Goal: Communication & Community: Answer question/provide support

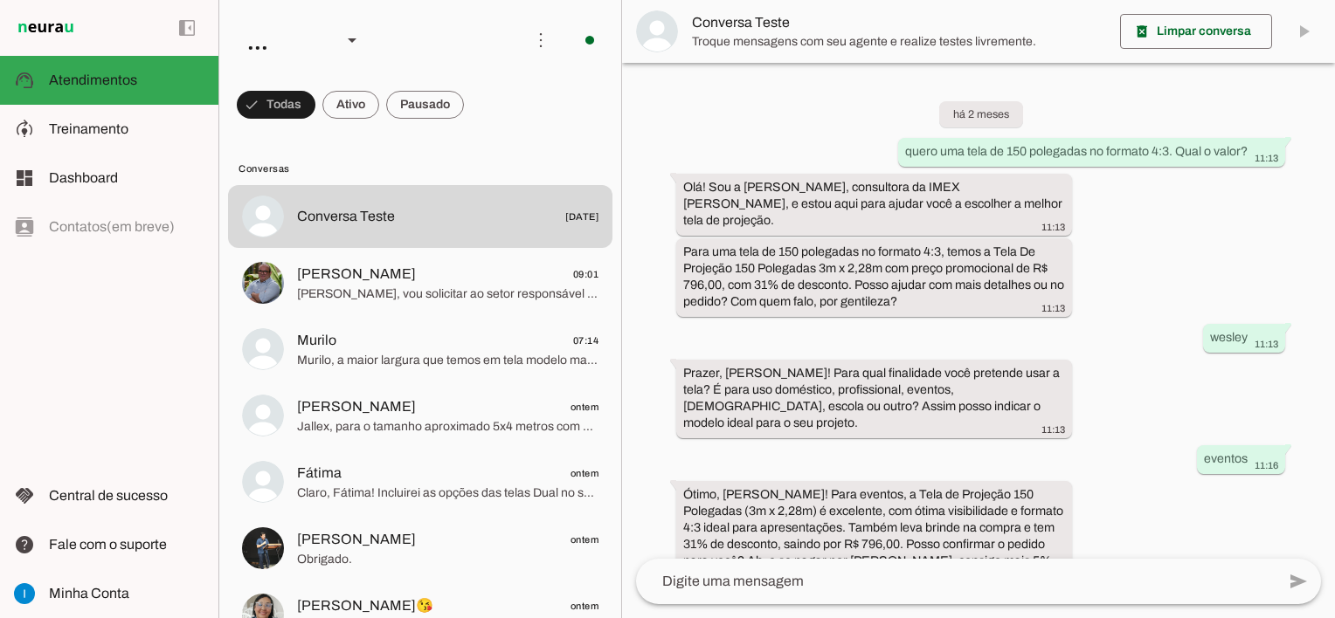
scroll to position [1278, 0]
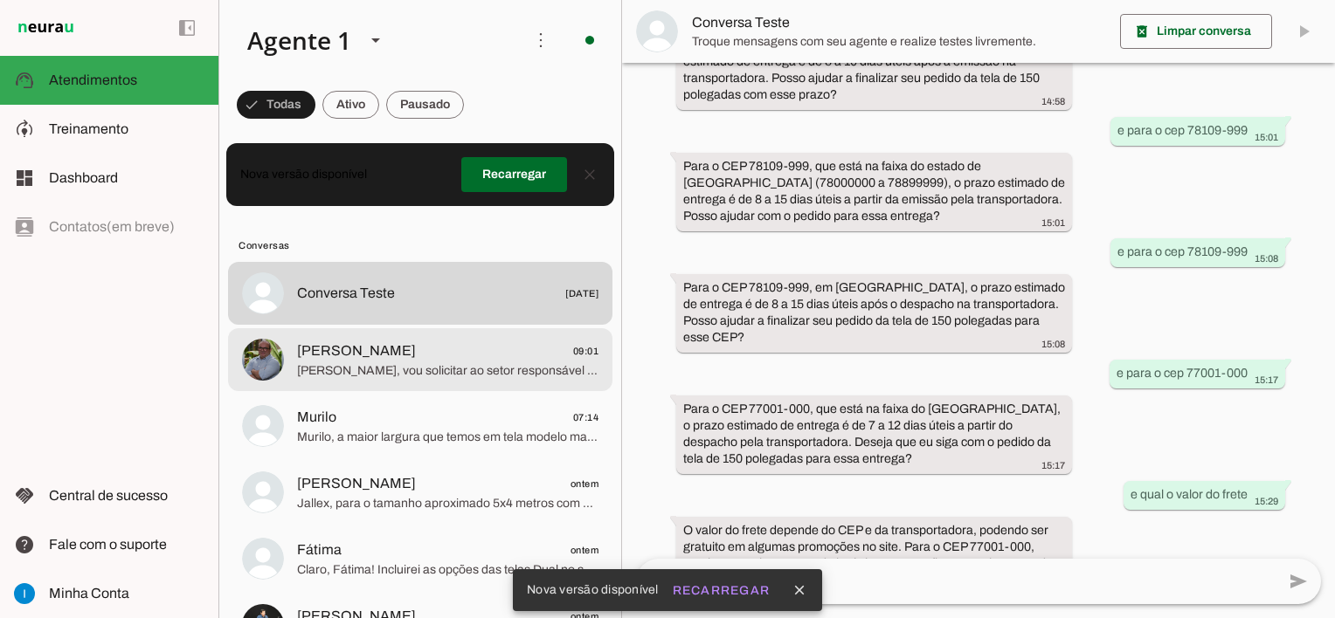
click at [454, 375] on span "[PERSON_NAME], vou solicitar ao setor responsável para gerar o link de pagament…" at bounding box center [447, 371] width 301 height 17
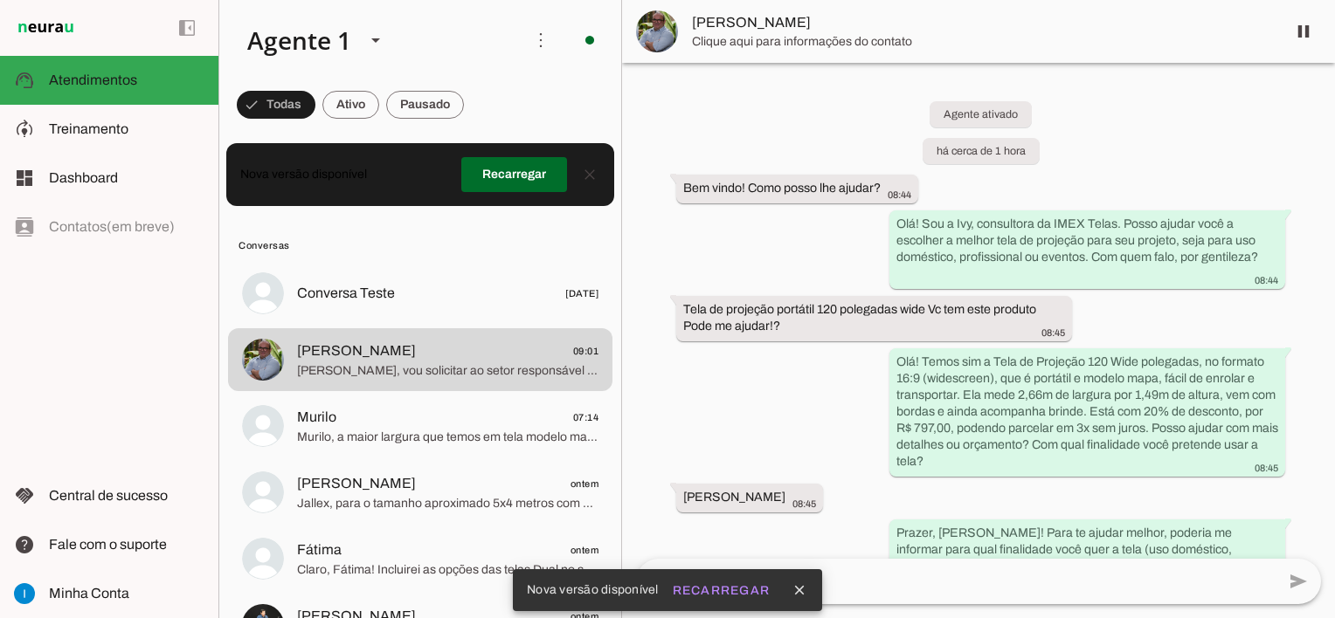
scroll to position [1653, 0]
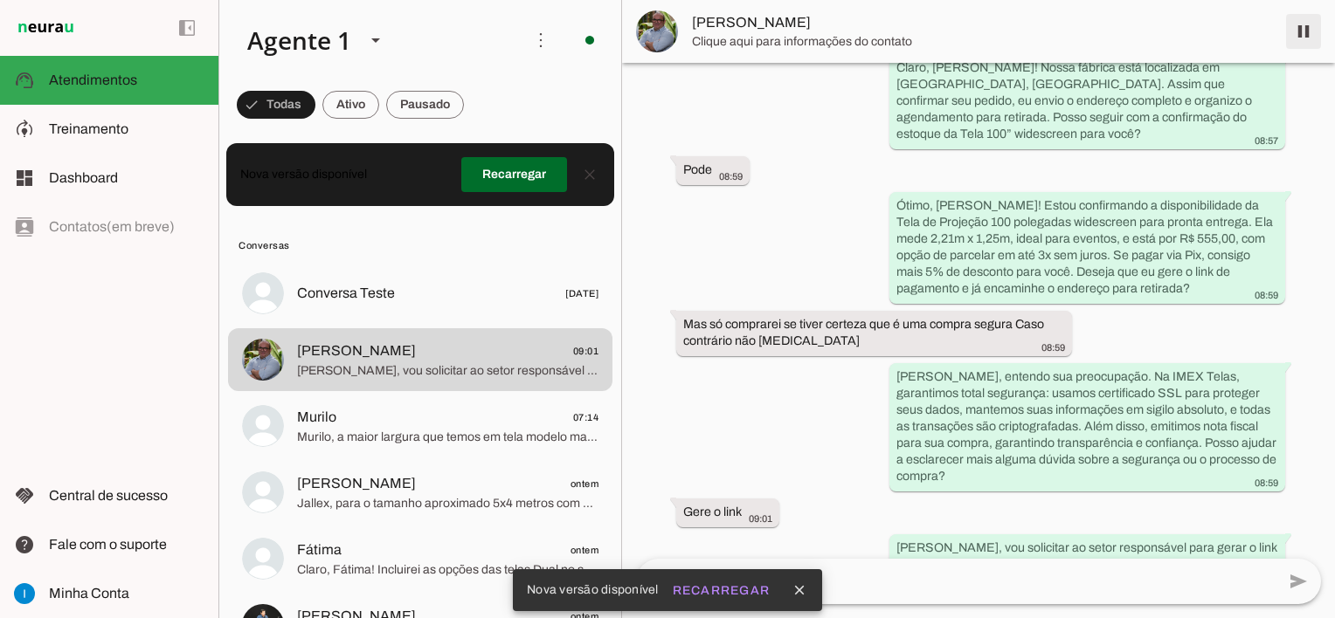
click at [1314, 35] on span at bounding box center [1303, 31] width 42 height 42
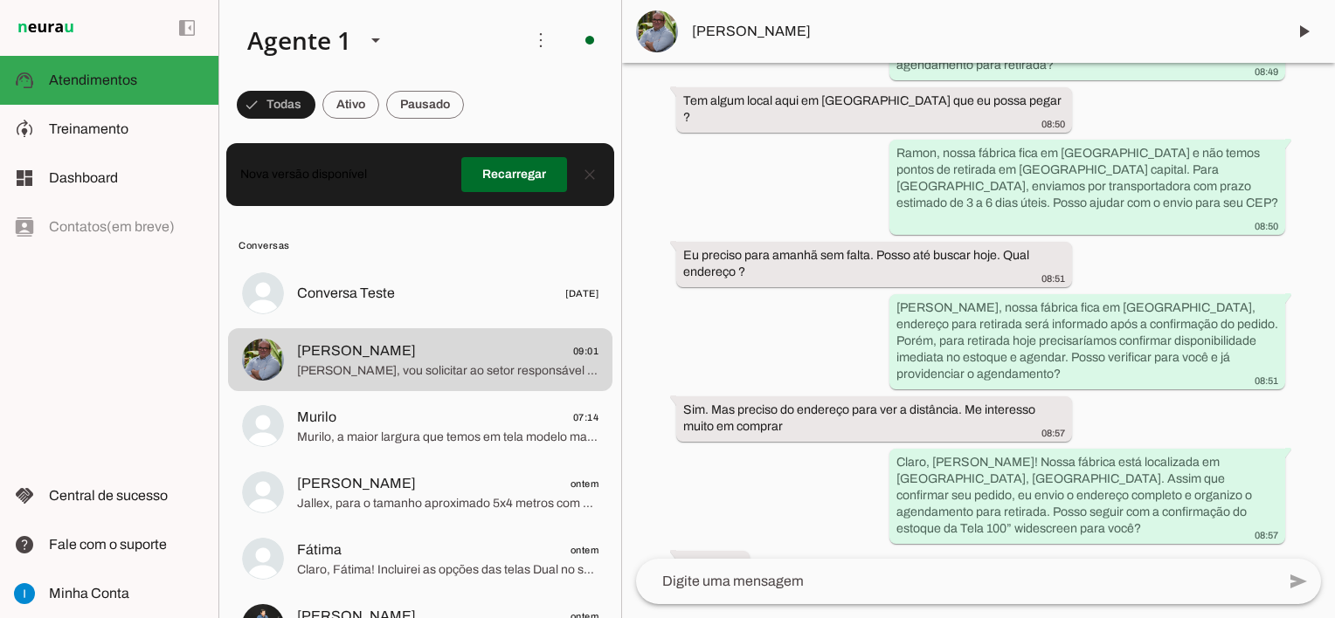
scroll to position [1695, 0]
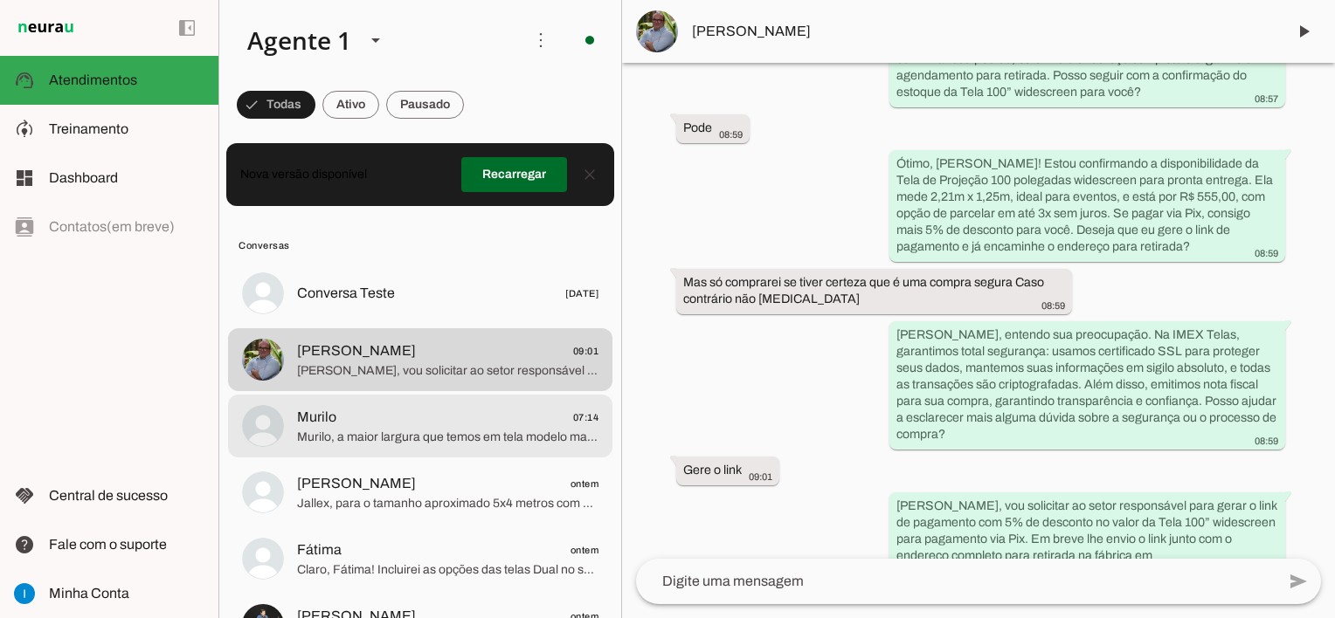
click at [433, 433] on span "Murilo, a maior largura que temos em tela modelo mapa para enrolar é de até 4 m…" at bounding box center [447, 437] width 301 height 17
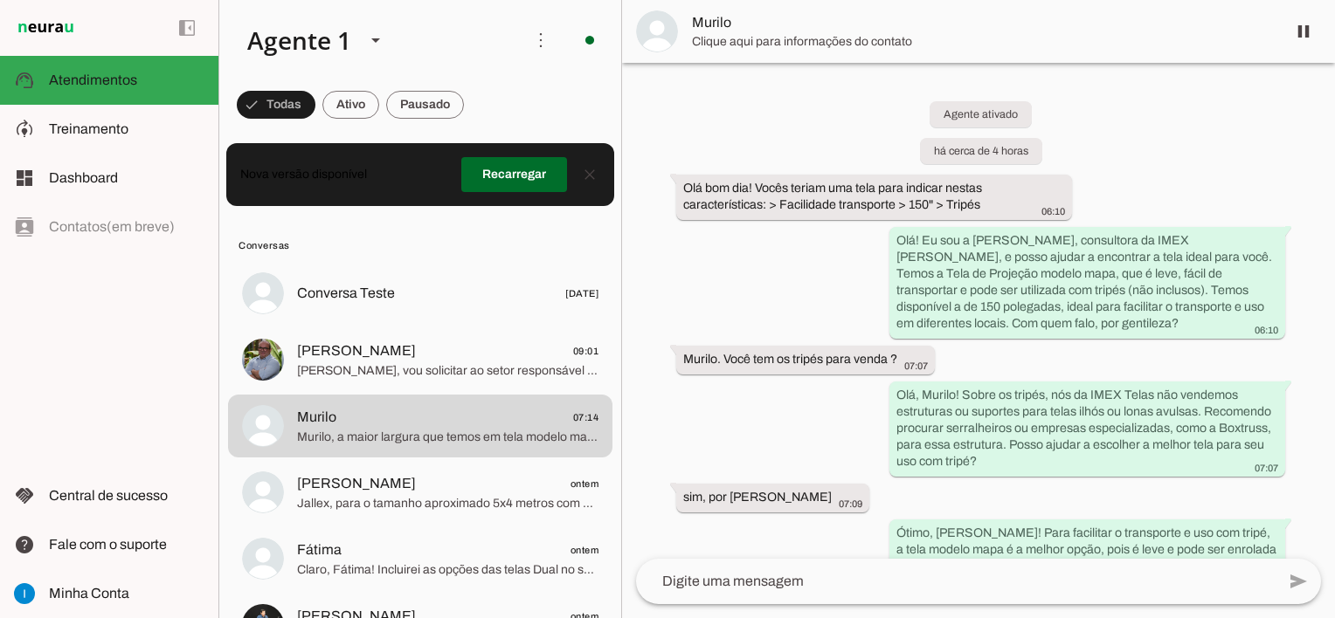
scroll to position [461, 0]
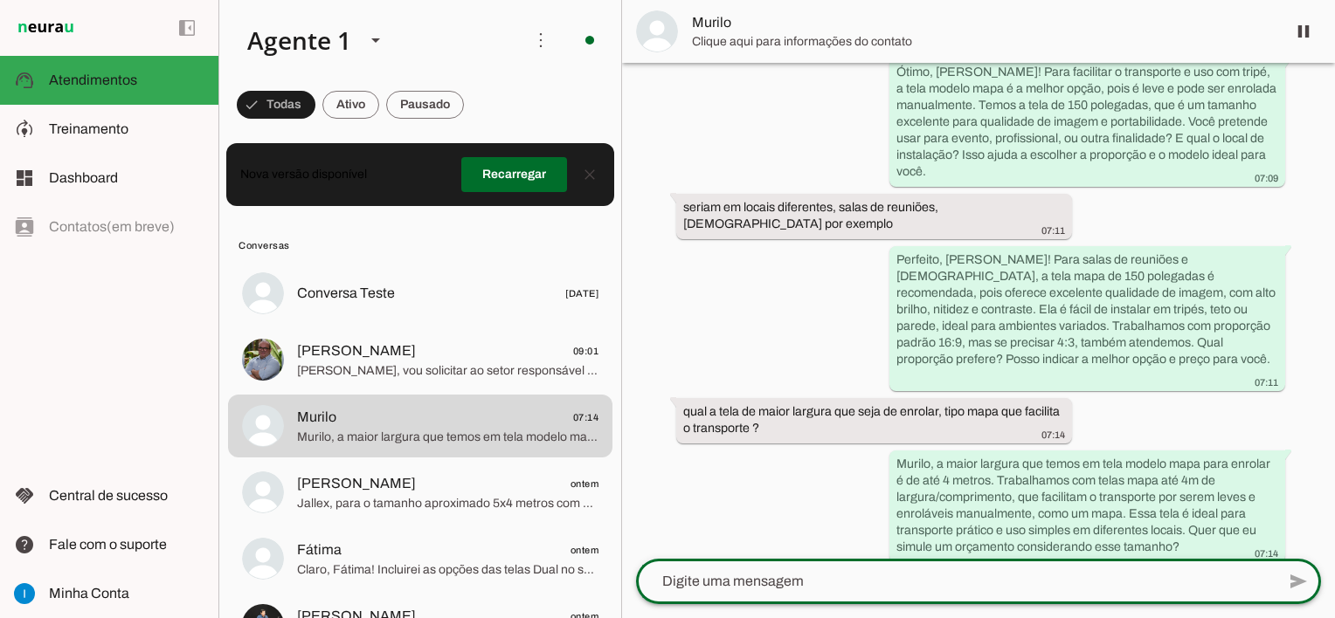
click at [790, 580] on textarea at bounding box center [955, 581] width 639 height 21
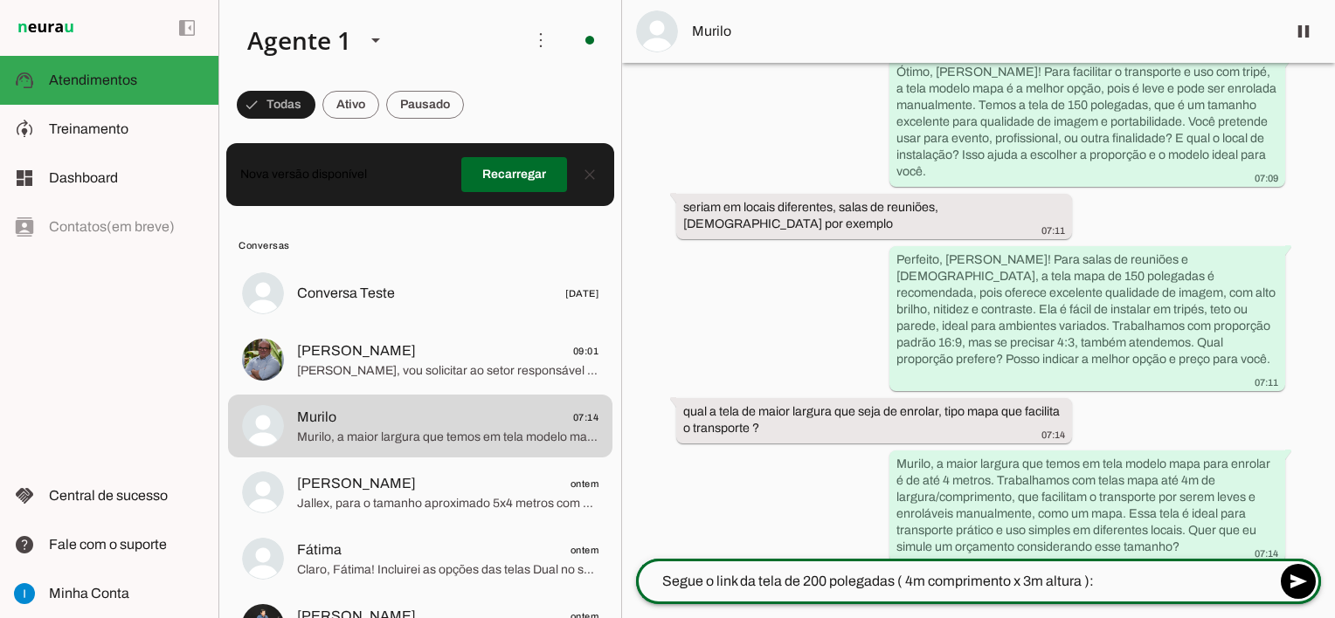
type textarea "Segue o link da tela de 200 polegadas ( 4m comprimento x 3m altura ): [URL][DOM…"
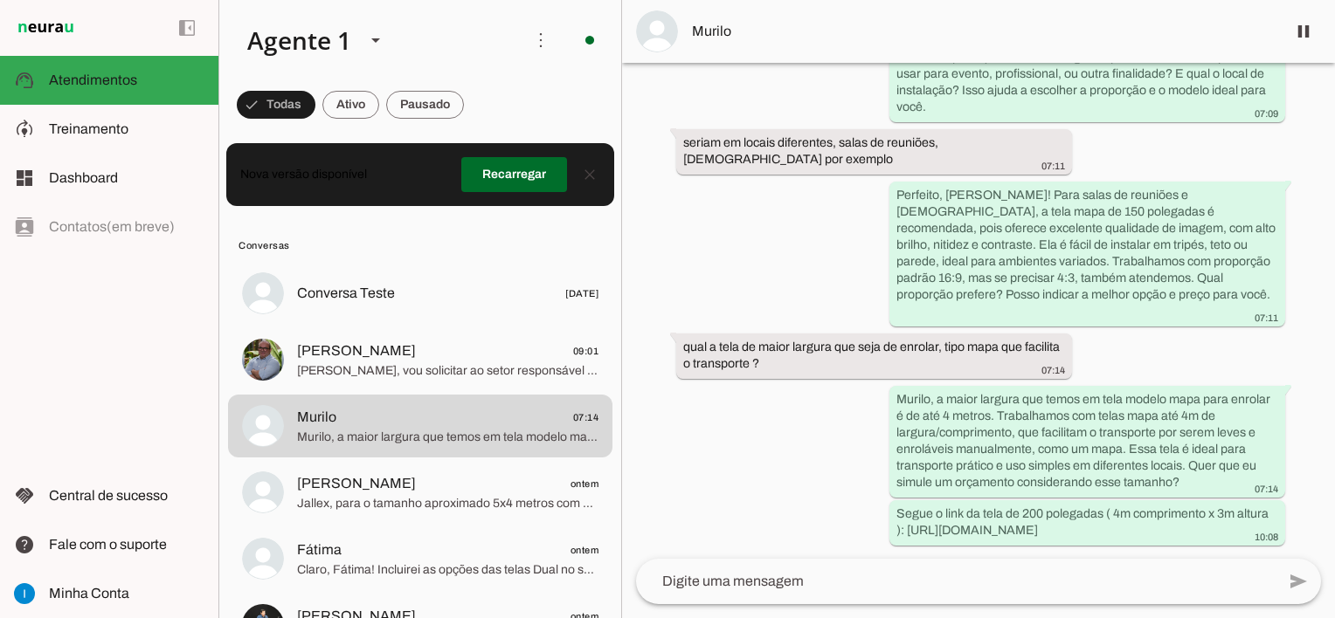
scroll to position [526, 0]
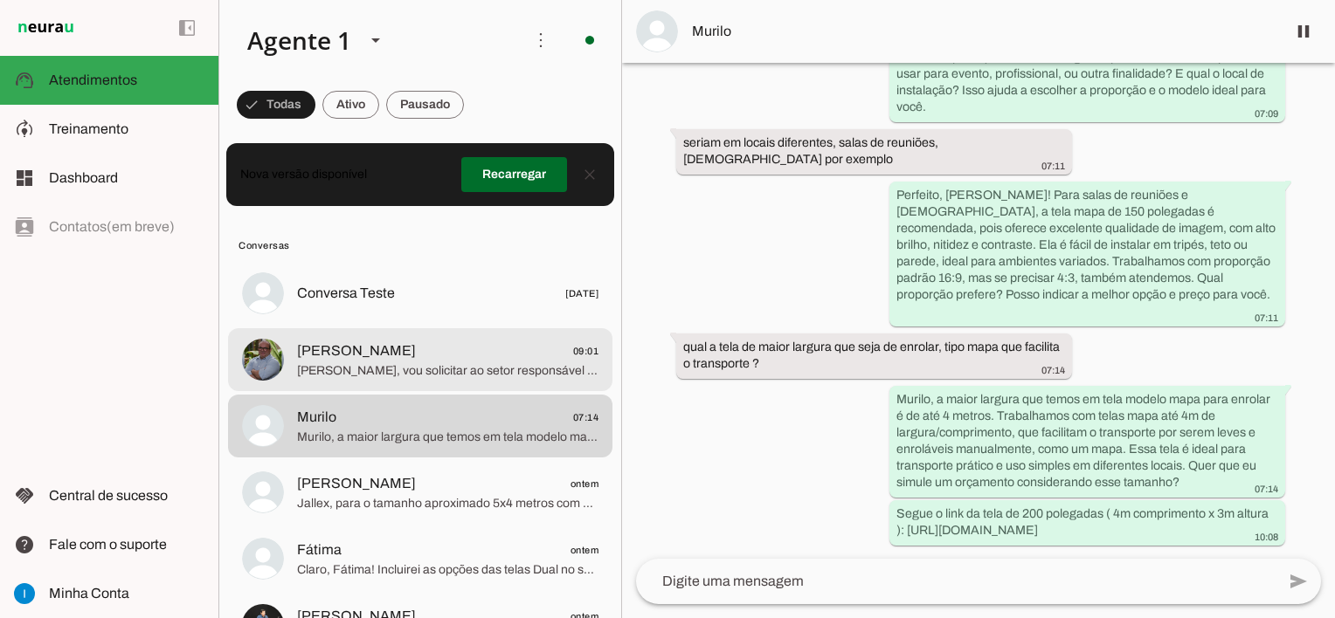
click at [423, 374] on span "[PERSON_NAME], vou solicitar ao setor responsável para gerar o link de pagament…" at bounding box center [447, 371] width 301 height 17
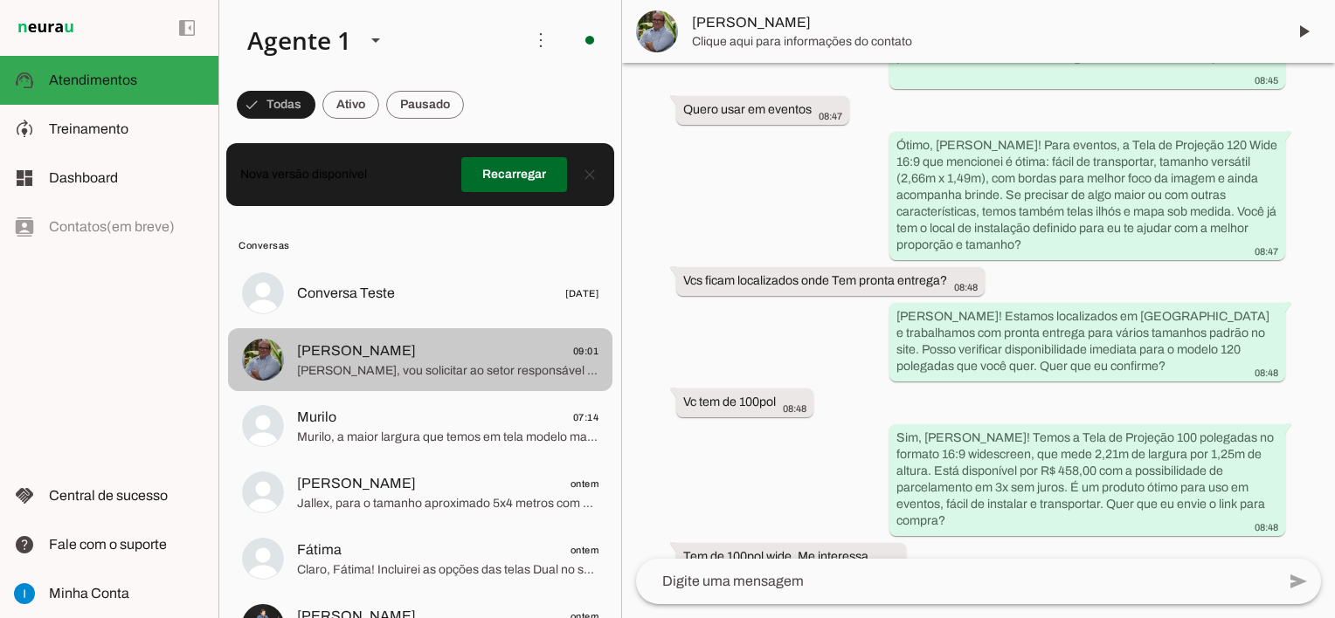
scroll to position [1695, 0]
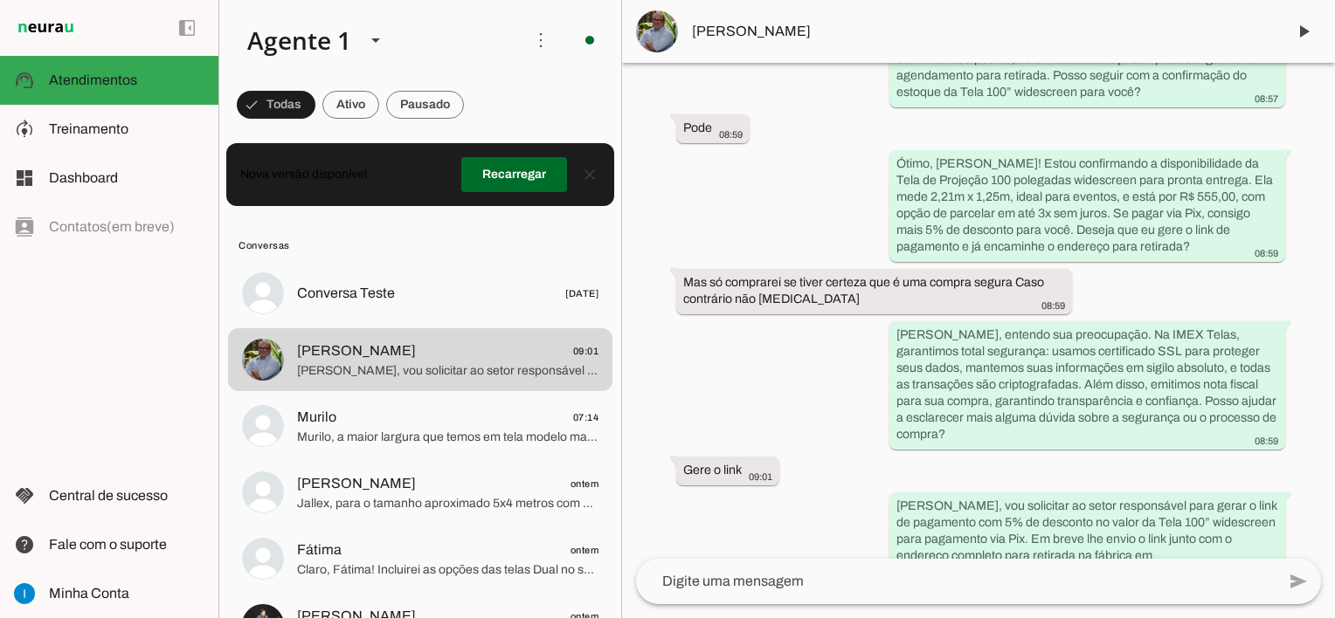
click at [785, 589] on textarea at bounding box center [955, 581] width 639 height 21
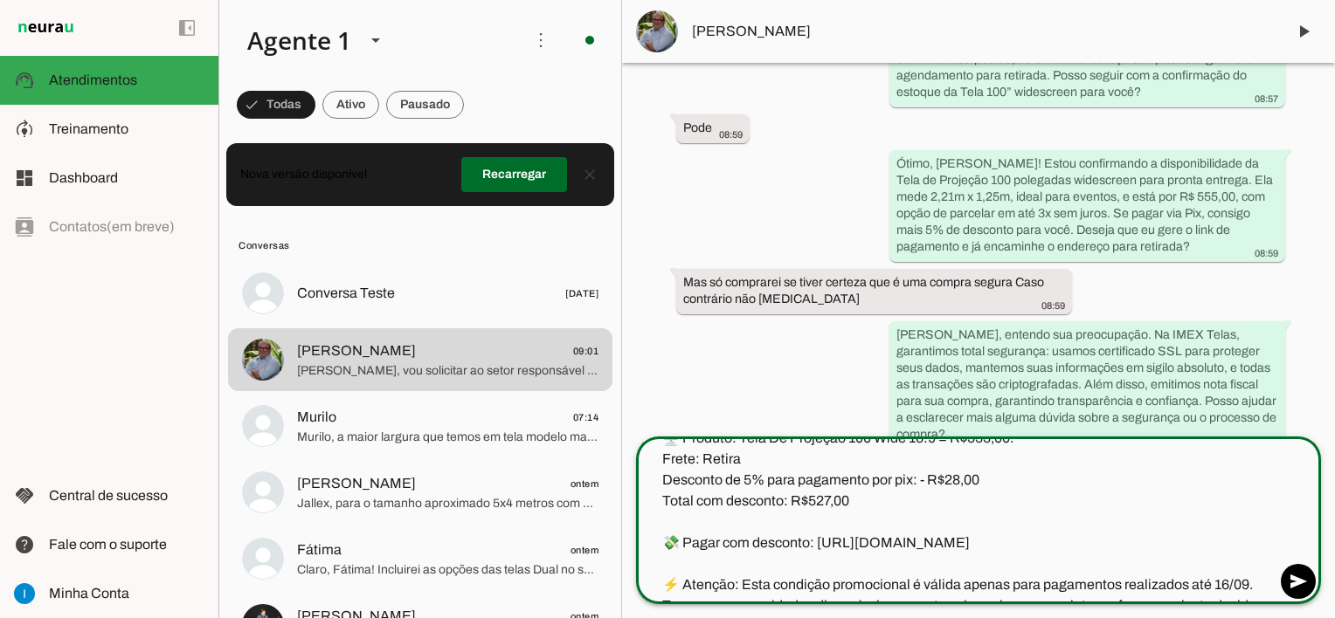
scroll to position [105, 0]
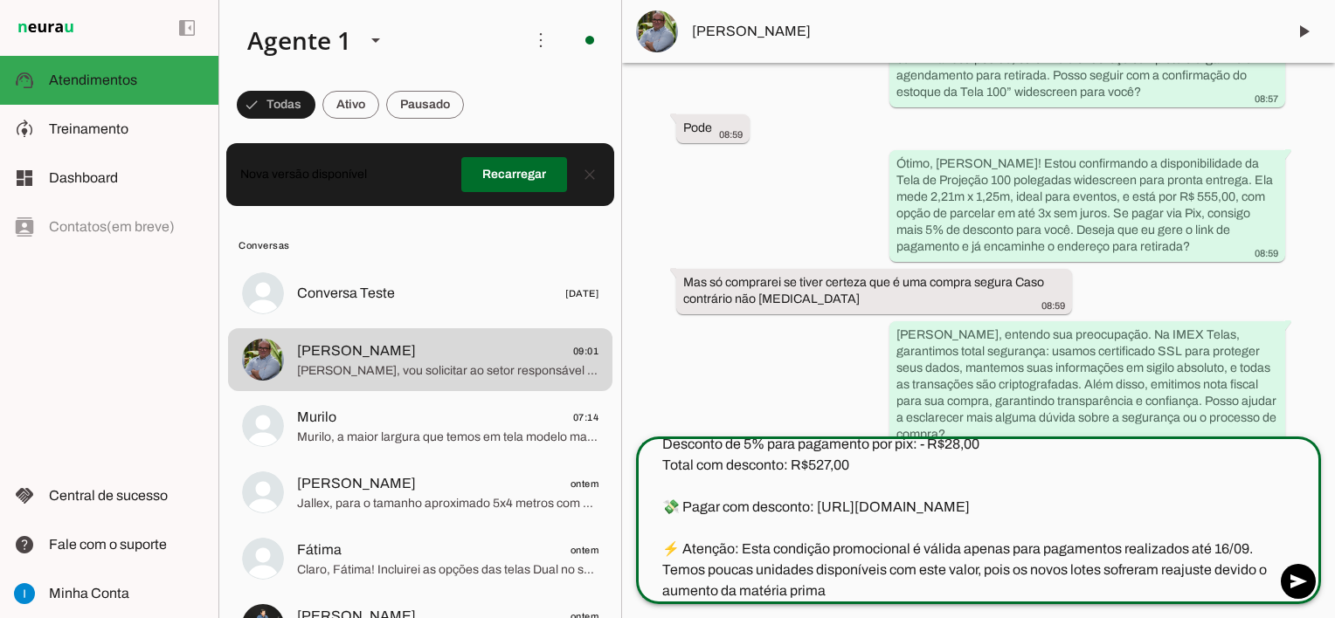
type textarea "Ótima notícia! 🎉 O seu pedido está pronto para ser finalizado. Segue o link par…"
type md-outlined-text-field "Ótima notícia! 🎉 O seu pedido está pronto para ser finalizado. Segue o link par…"
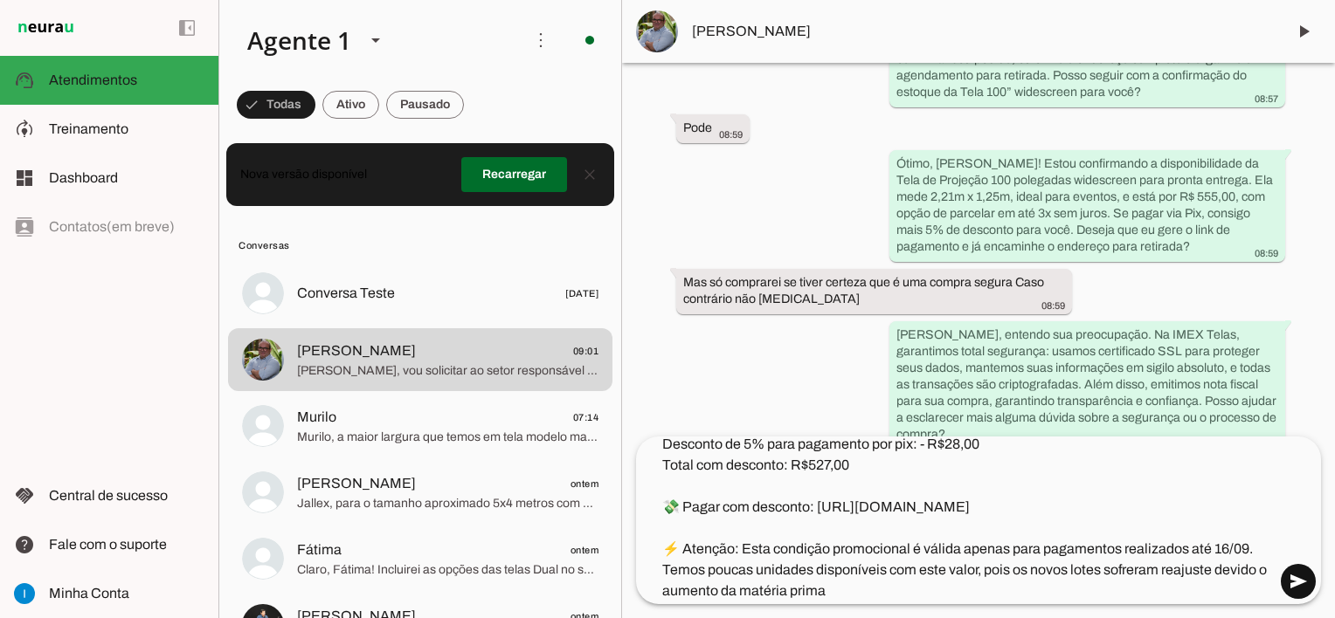
click at [1301, 577] on span at bounding box center [1298, 582] width 42 height 42
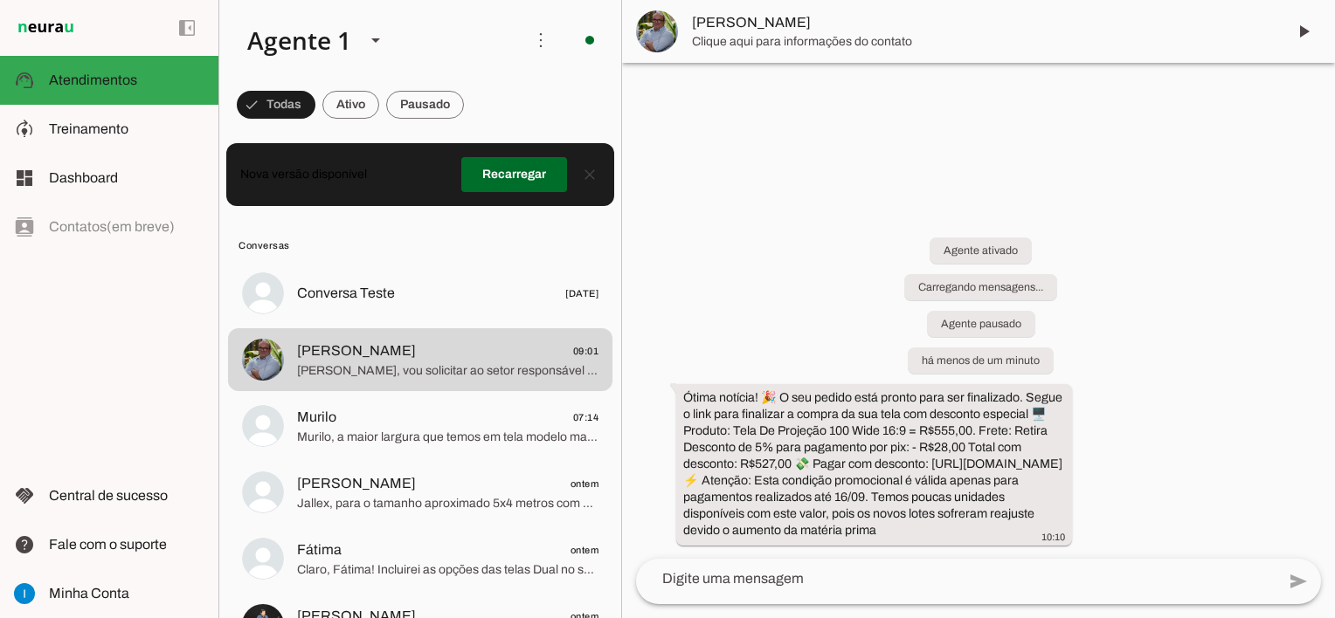
scroll to position [0, 0]
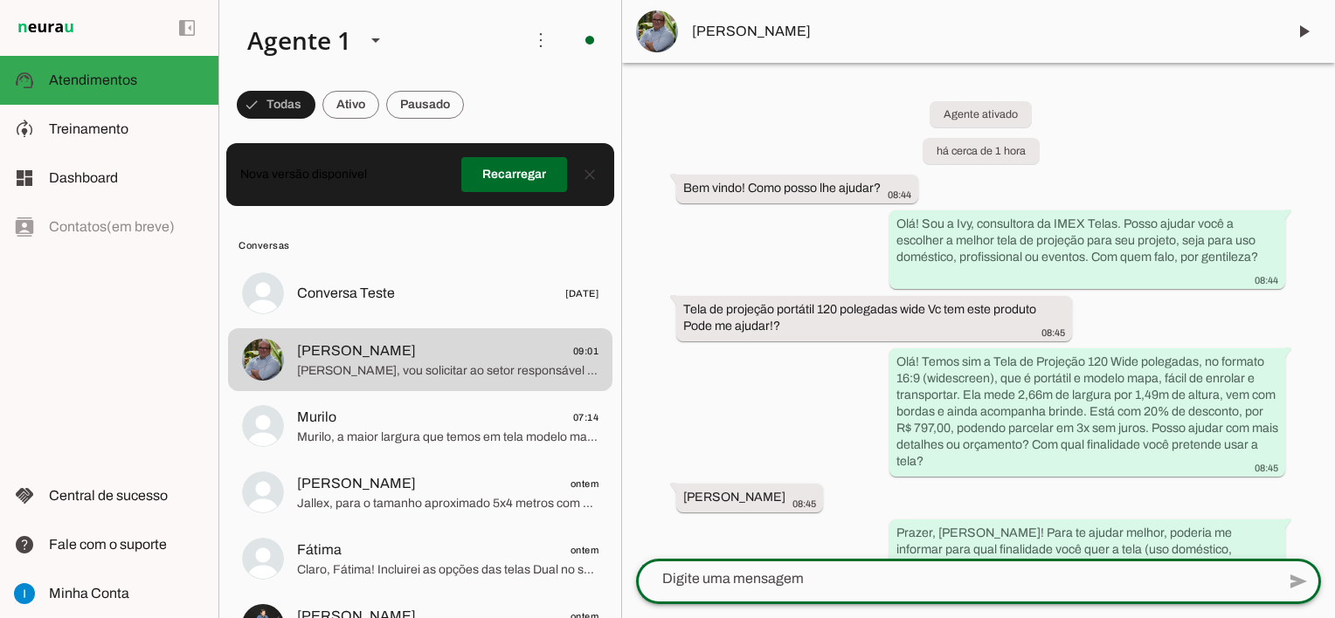
click at [831, 580] on textarea at bounding box center [955, 579] width 639 height 21
paste textarea "Nos informe os dados para a emissão da nota fiscal e endereço de entrega: Nome/…"
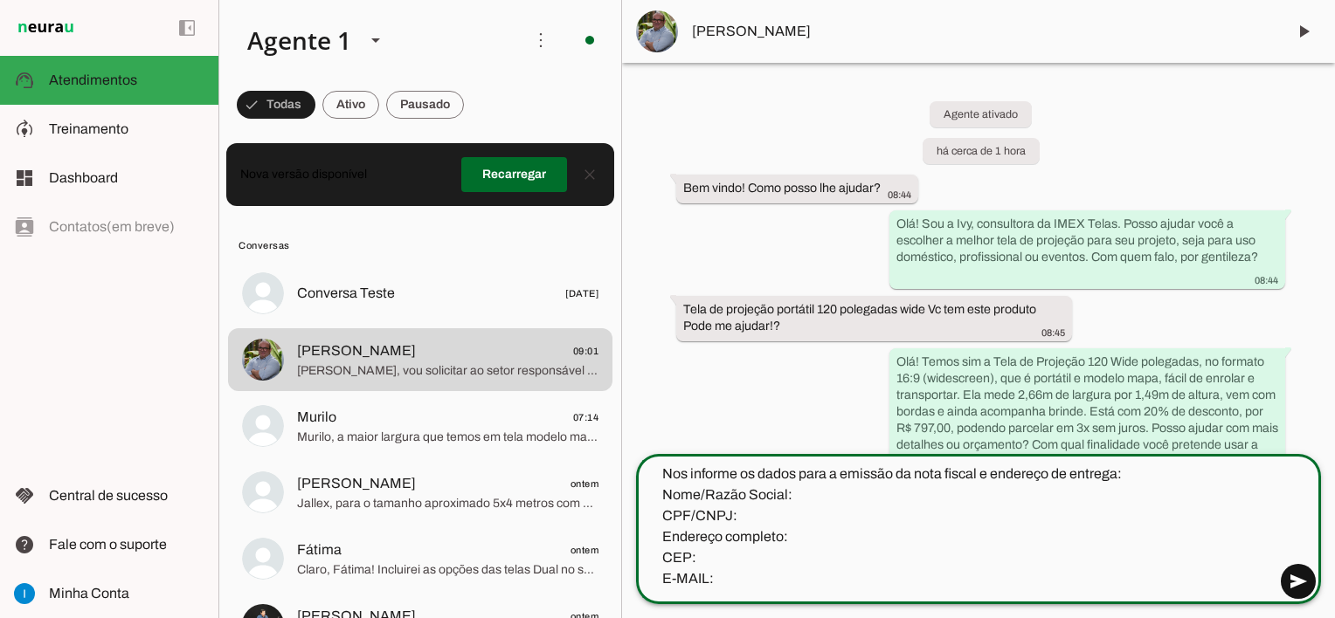
type textarea "Nos informe os dados para a emissão da nota fiscal e endereço de entrega: Nome/…"
type md-outlined-text-field "Nos informe os dados para a emissão da nota fiscal e endereço de entrega: Nome/…"
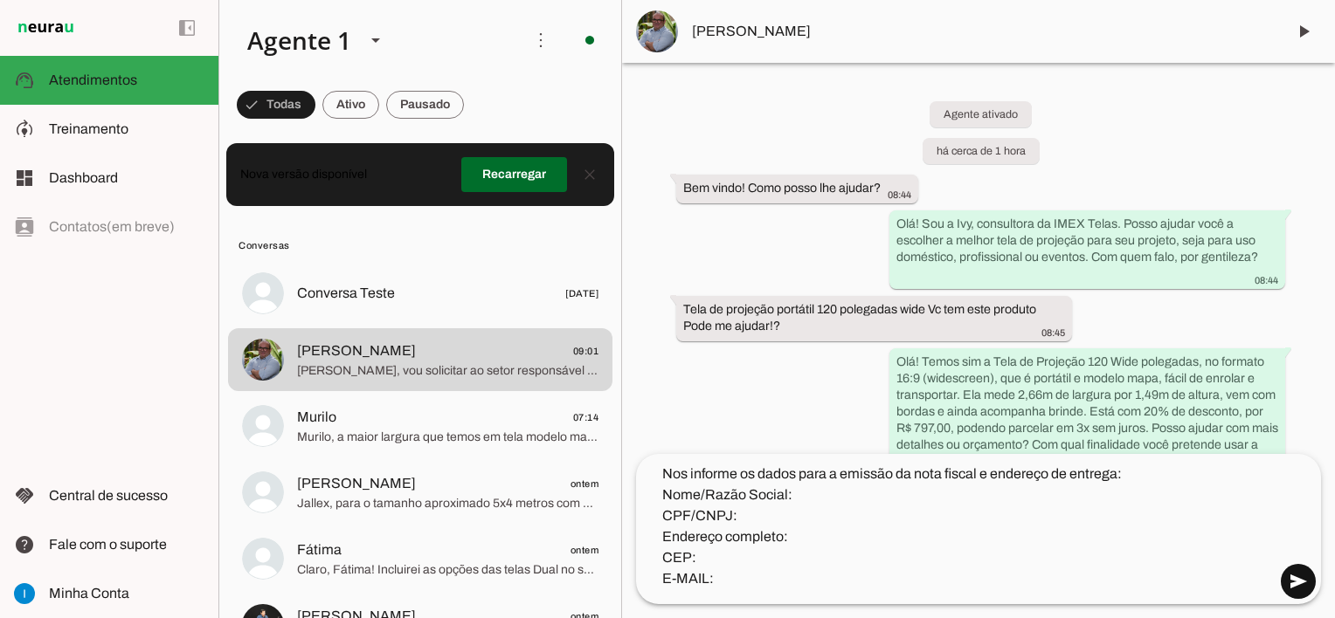
click at [1306, 587] on span at bounding box center [1298, 582] width 42 height 42
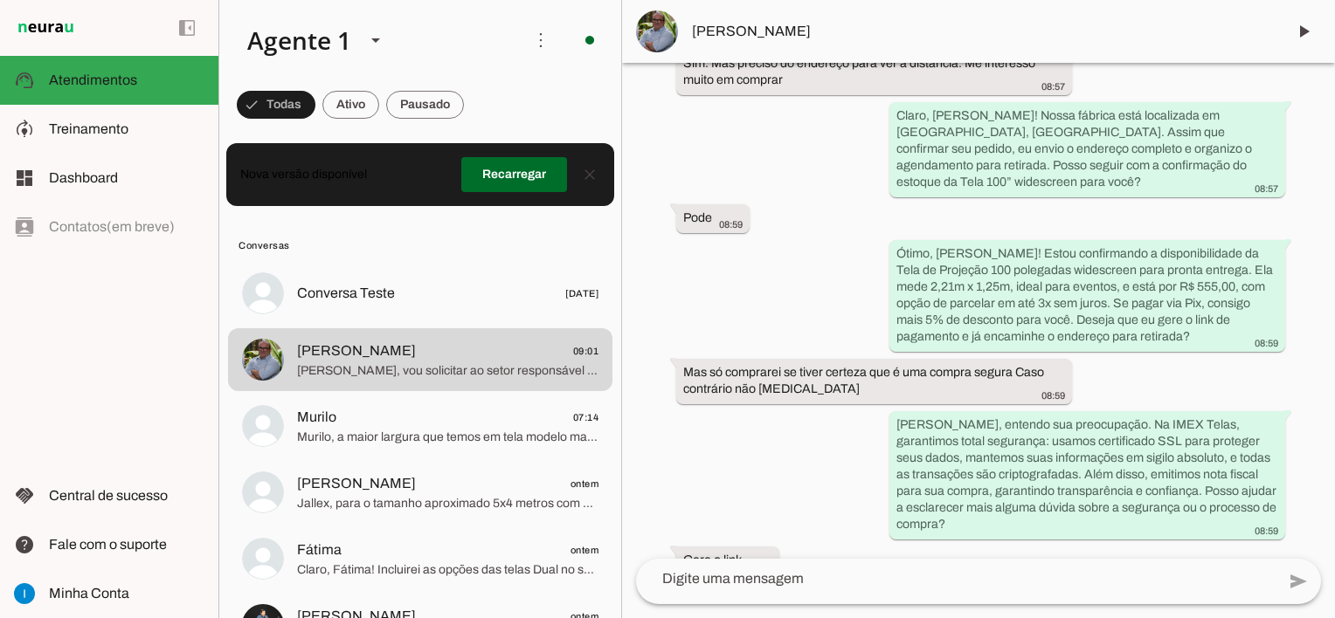
scroll to position [2021, 0]
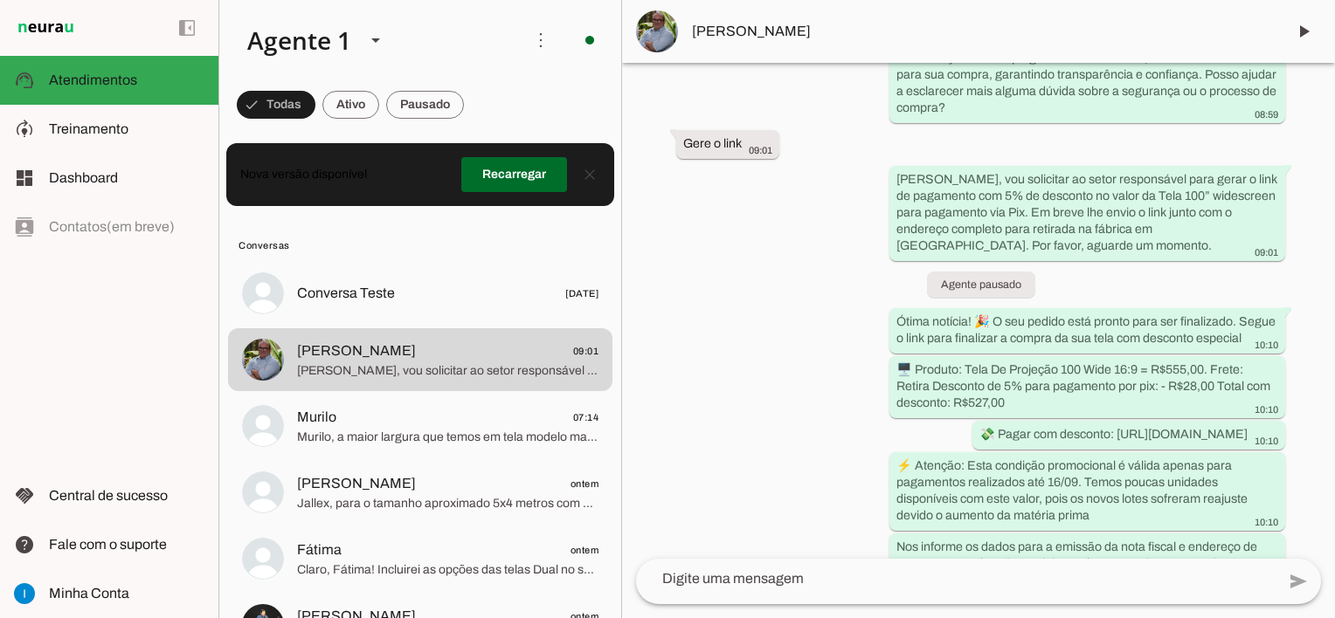
click at [776, 584] on textarea at bounding box center [955, 579] width 639 height 21
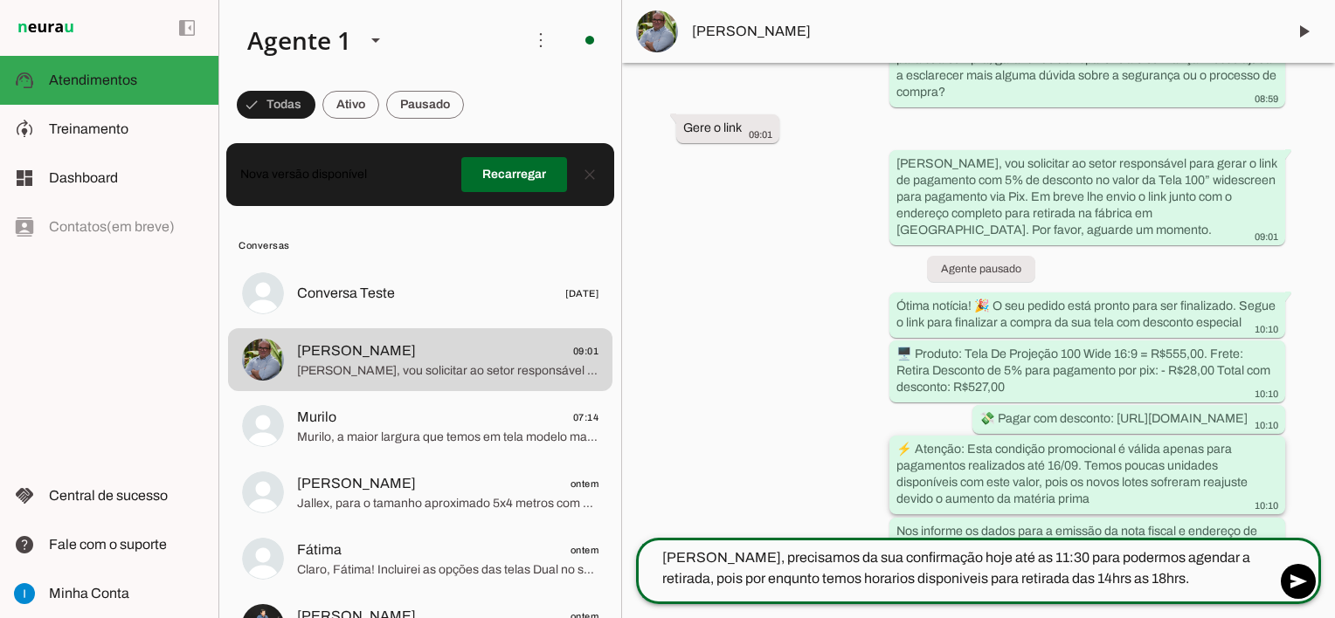
scroll to position [2042, 0]
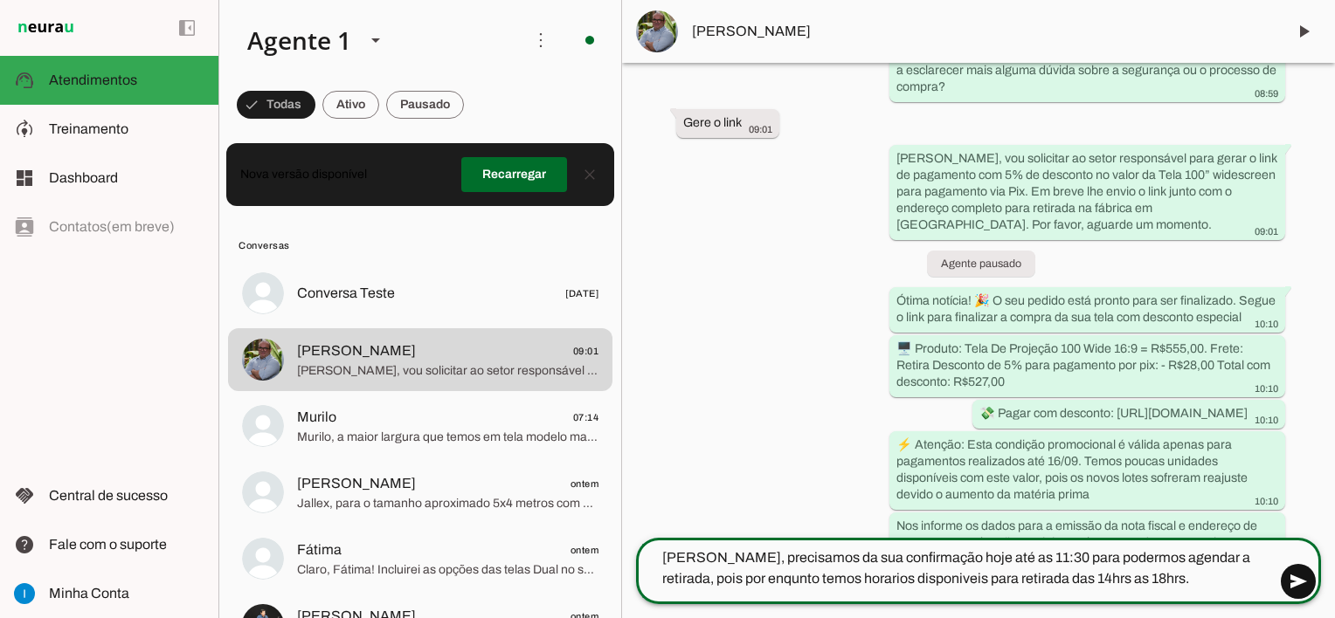
type textarea "[PERSON_NAME], precisamos da sua confirmação hoje até as 11:30 para podermos ag…"
type md-outlined-text-field "[PERSON_NAME], precisamos da sua confirmação hoje até as 11:30 para podermos ag…"
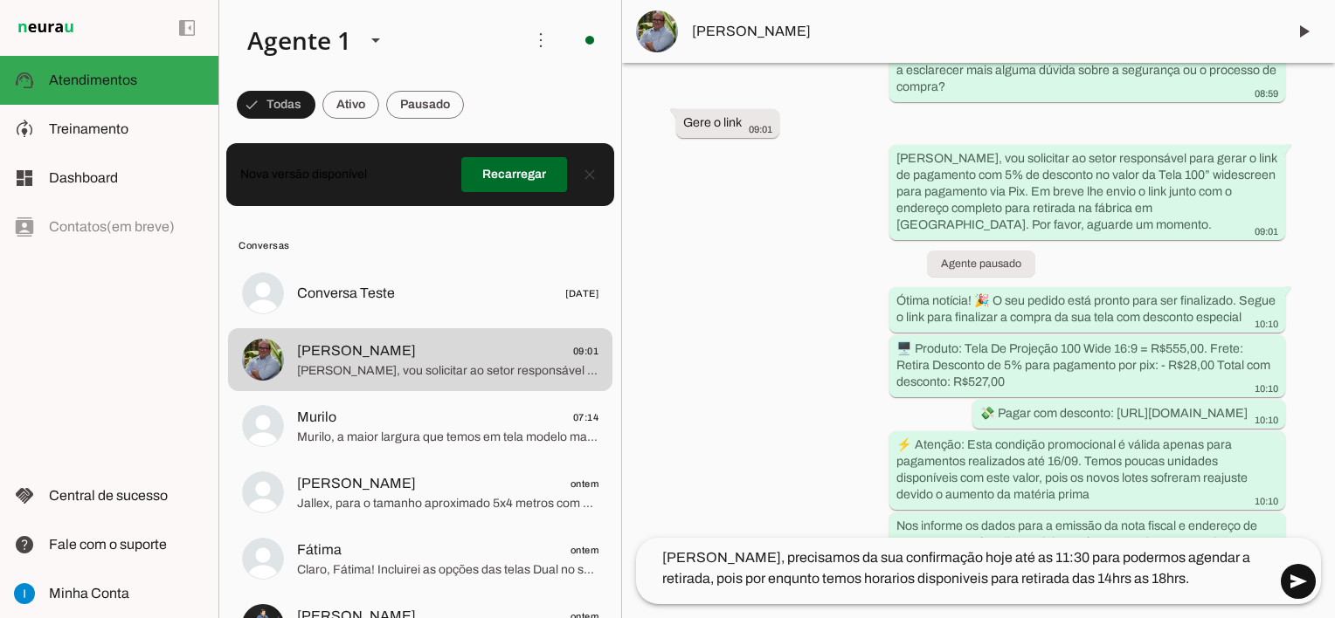
click at [1299, 586] on span at bounding box center [1298, 582] width 42 height 42
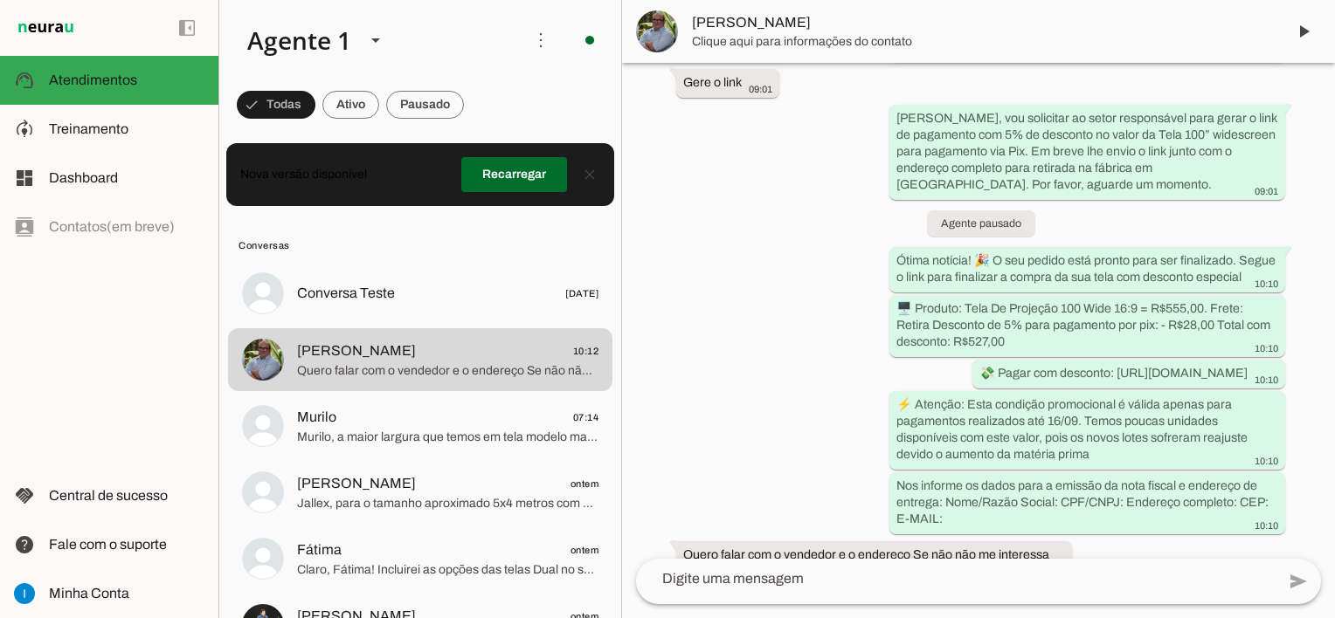
scroll to position [2142, 0]
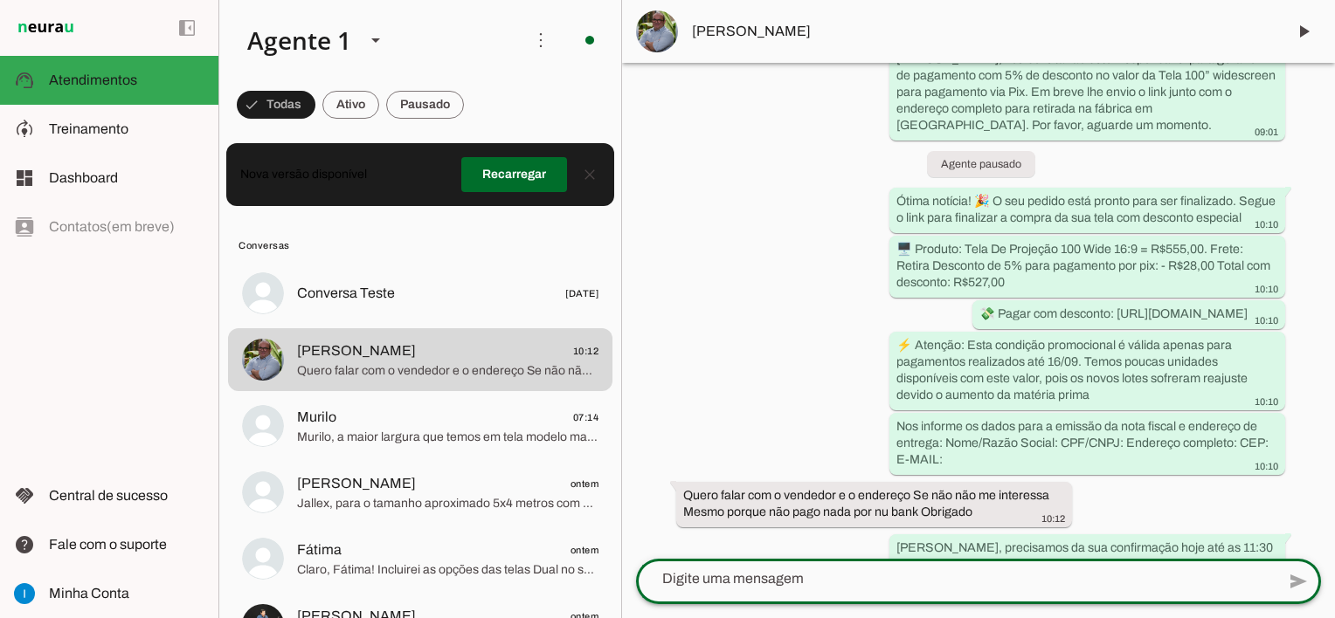
click at [842, 585] on textarea at bounding box center [955, 579] width 639 height 21
type textarea "J"
click at [0, 0] on slot "Quero falar com o vendedor e o endereço Se não não me interessa Mesmo porque nã…" at bounding box center [0, 0] width 0 height 0
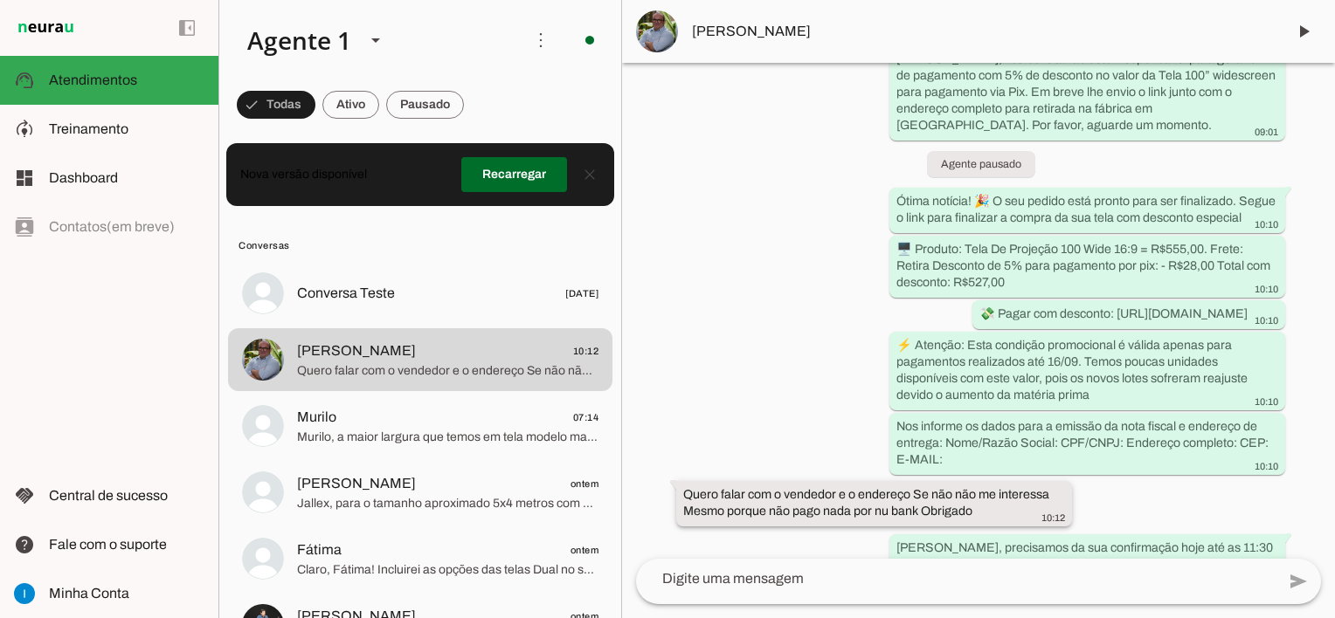
click at [0, 0] on slot "Quero falar com o vendedor e o endereço Se não não me interessa Mesmo porque nã…" at bounding box center [0, 0] width 0 height 0
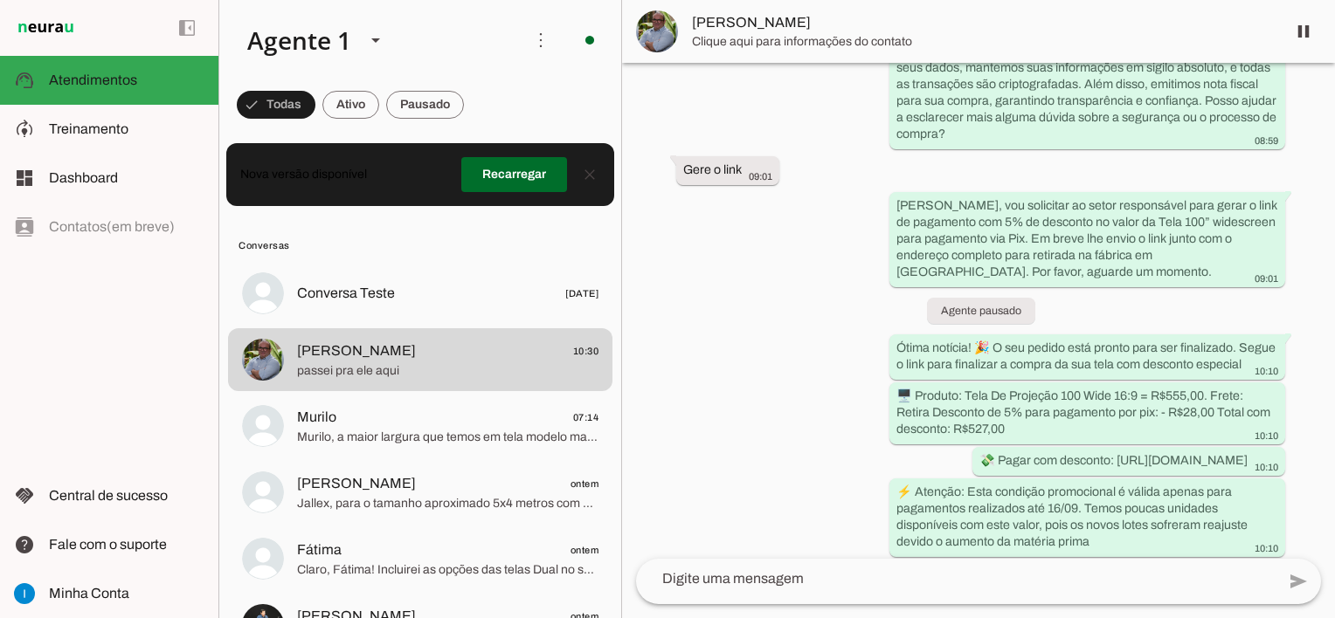
scroll to position [2334, 0]
